Goal: Transaction & Acquisition: Download file/media

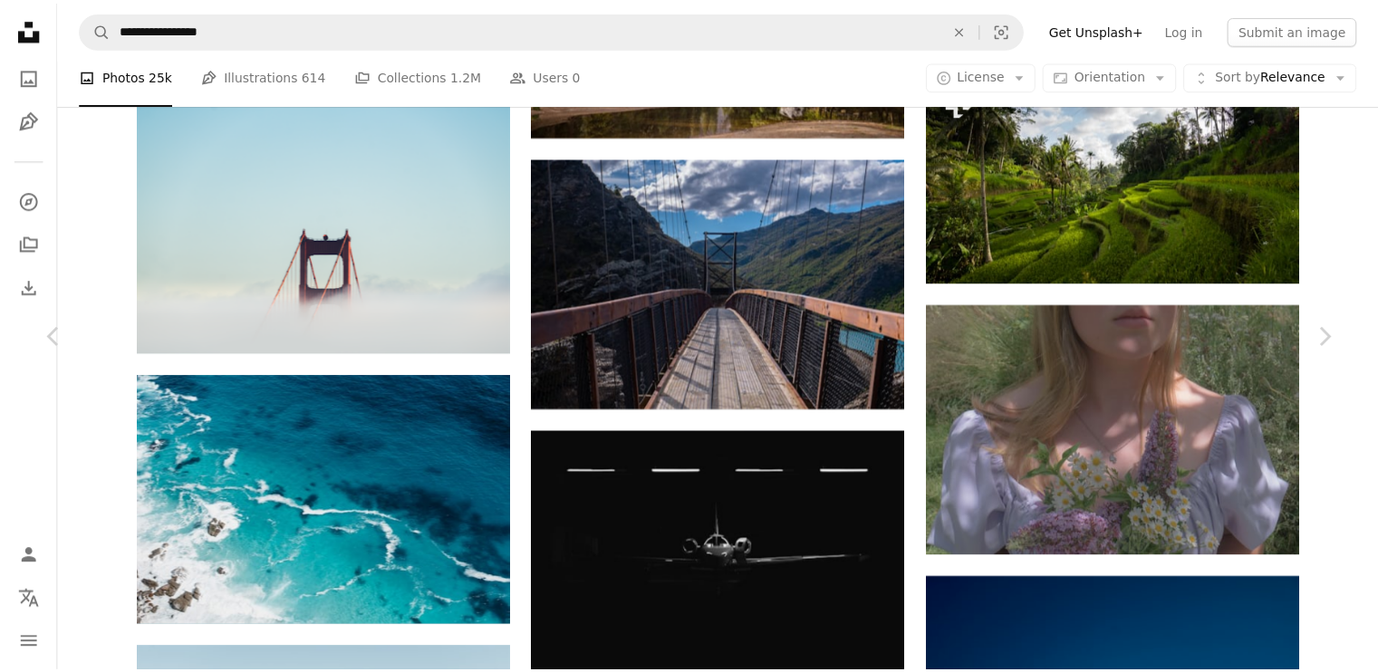
scroll to position [24281, 0]
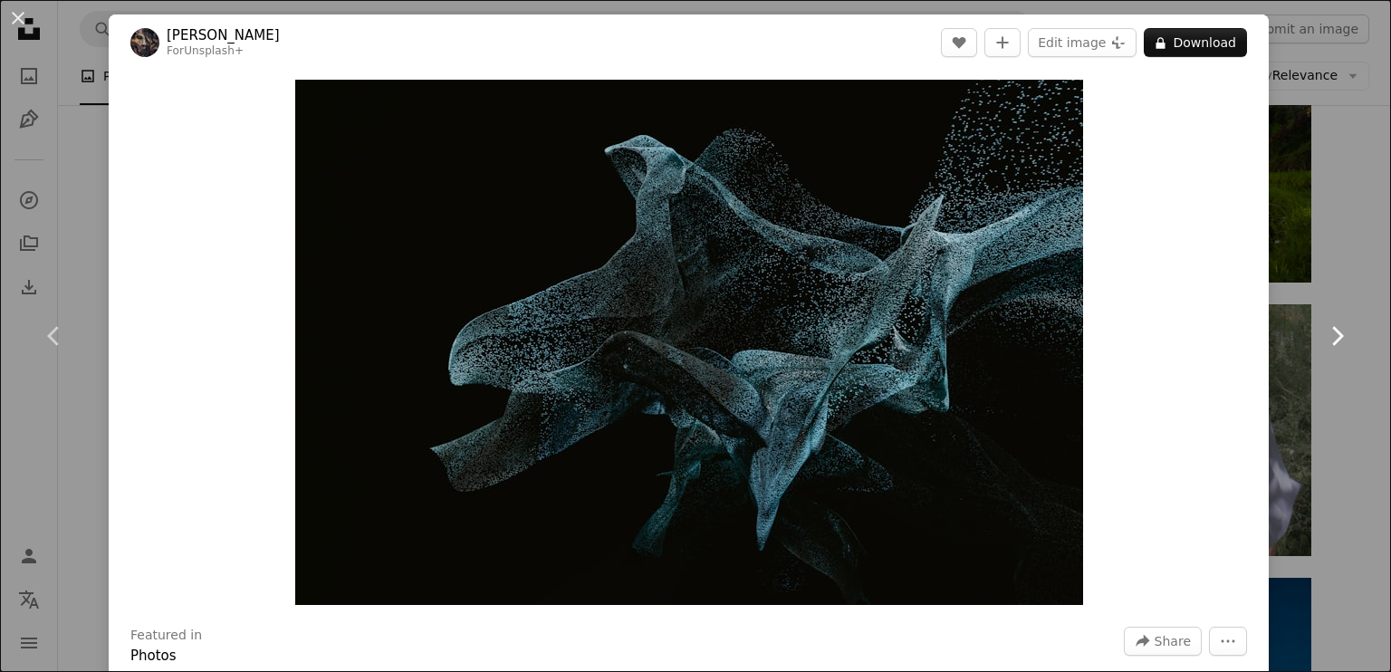
click at [1328, 270] on link "Chevron right" at bounding box center [1337, 336] width 109 height 174
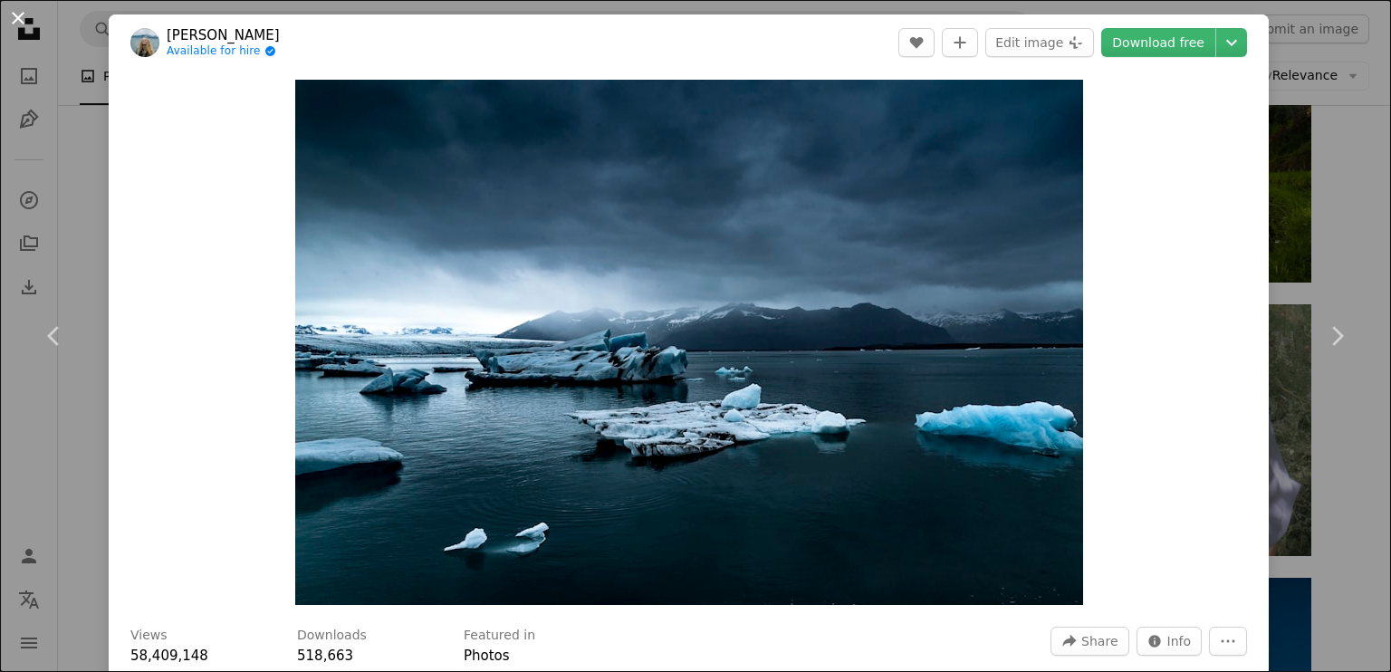
click at [16, 15] on button "An X shape" at bounding box center [18, 18] width 22 height 22
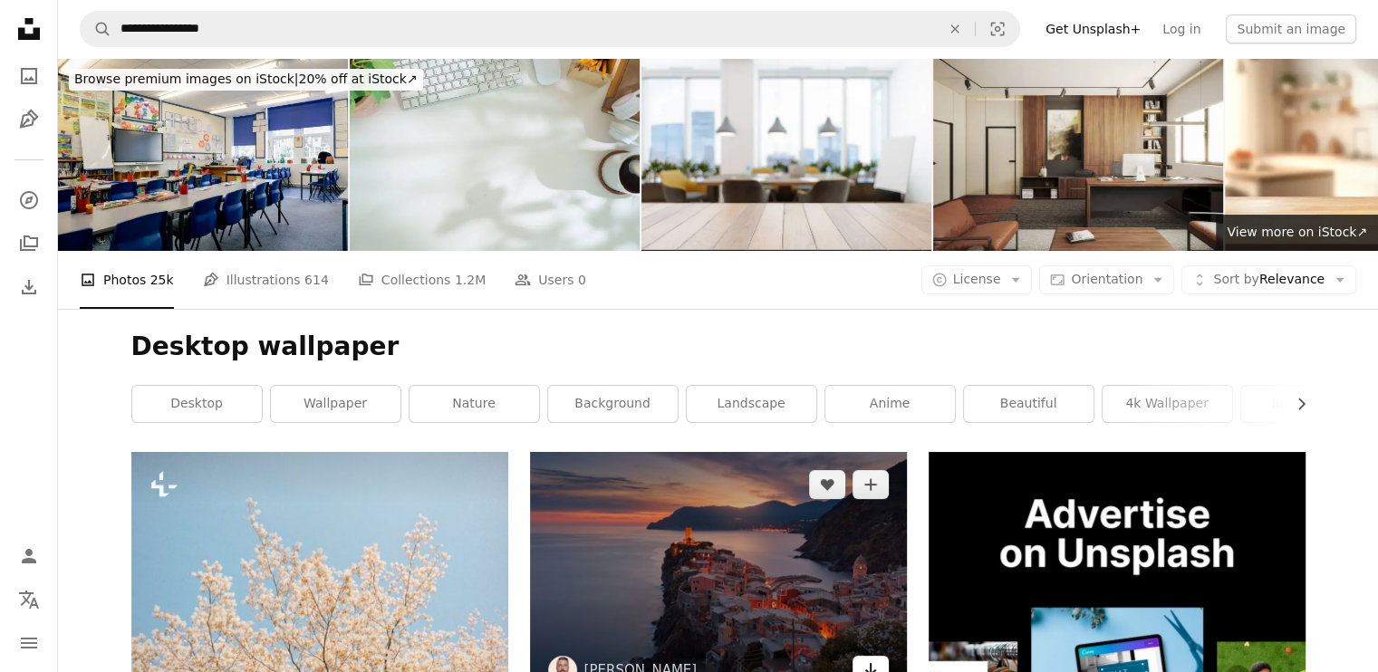
click at [870, 658] on icon "Arrow pointing down" at bounding box center [870, 669] width 14 height 22
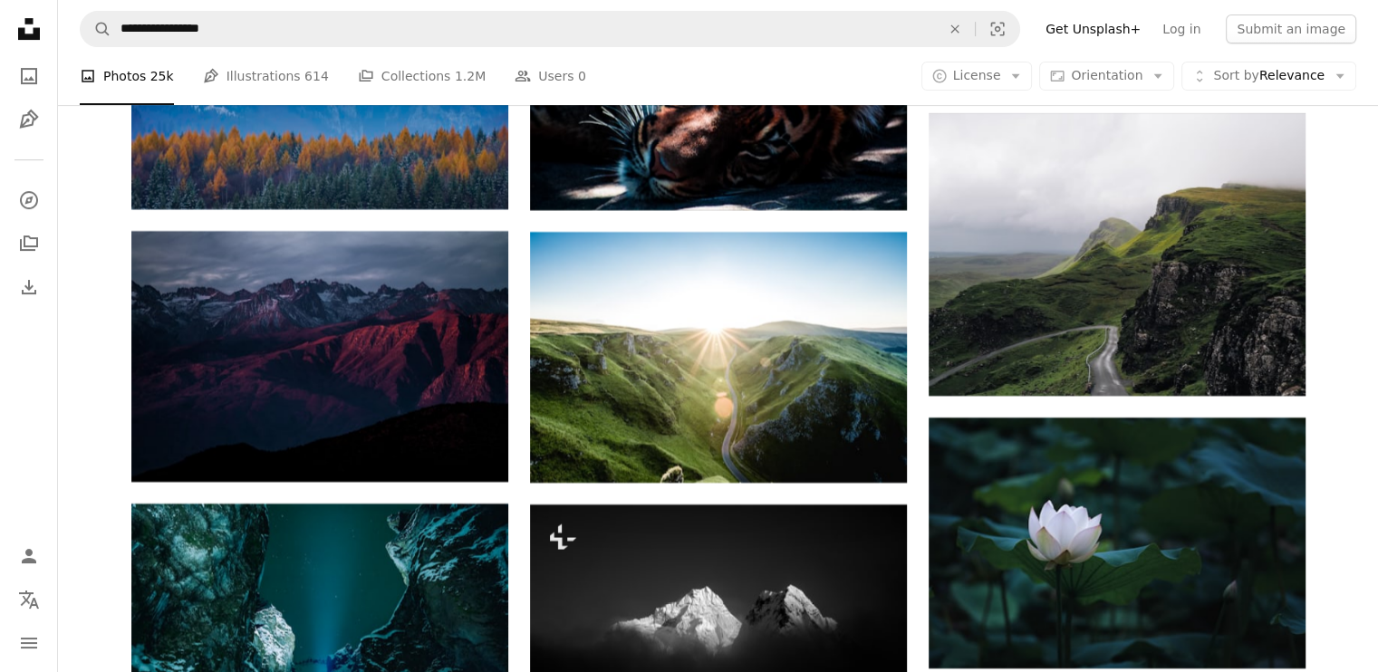
scroll to position [7516, 0]
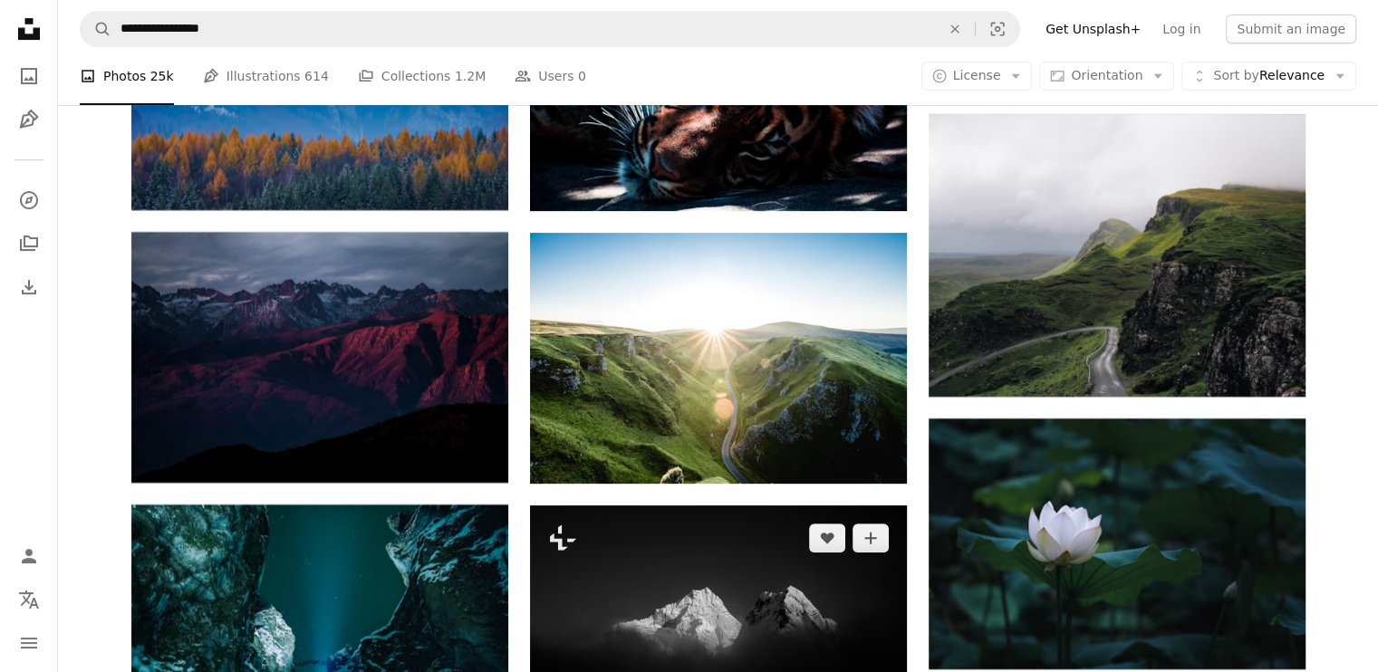
drag, startPoint x: 927, startPoint y: 576, endPoint x: 790, endPoint y: 394, distance: 228.3
